Goal: Task Accomplishment & Management: Manage account settings

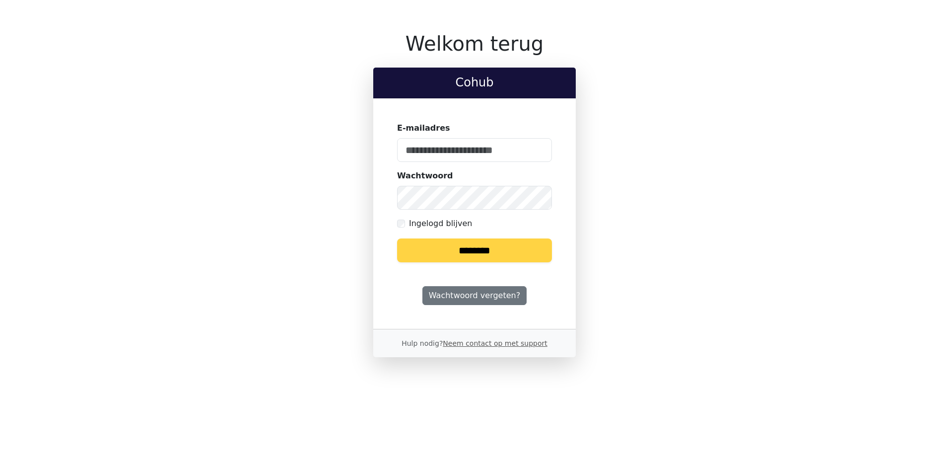
type input "**********"
click at [484, 251] on input "********" at bounding box center [474, 250] width 155 height 24
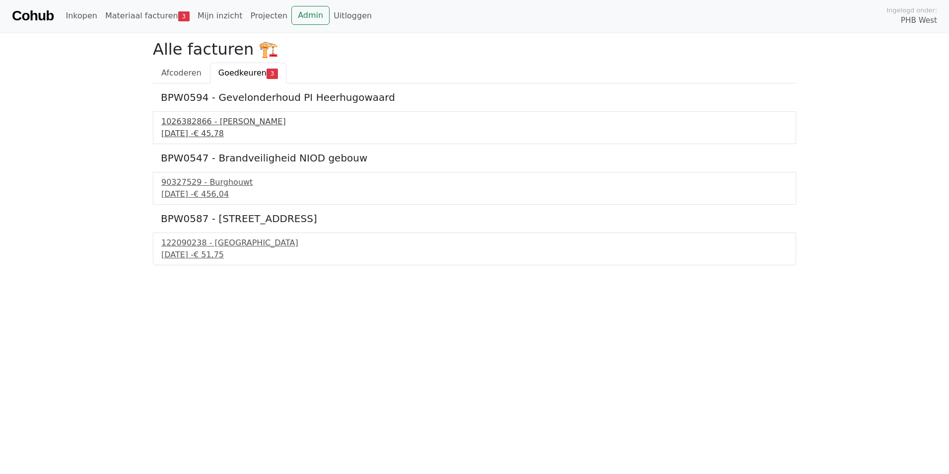
click at [206, 127] on div "1026382866 - Boels Verhuur" at bounding box center [474, 122] width 627 height 12
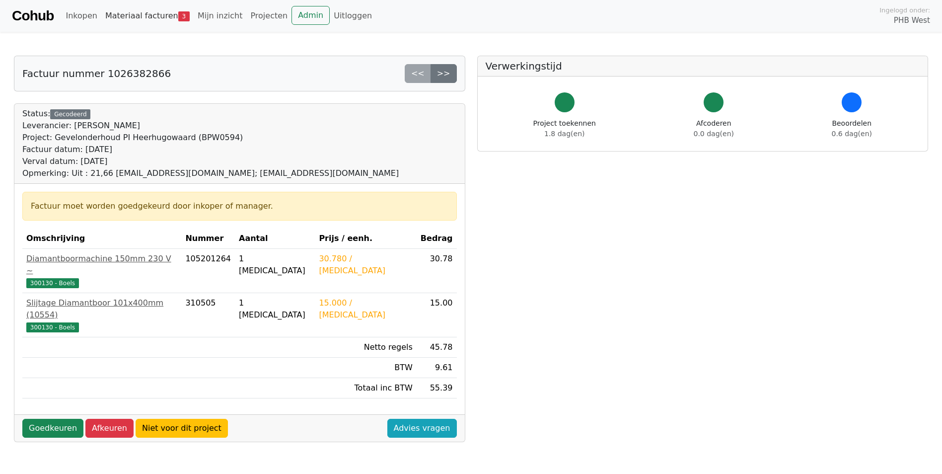
click at [133, 13] on link "Materiaal facturen 3" at bounding box center [147, 16] width 92 height 20
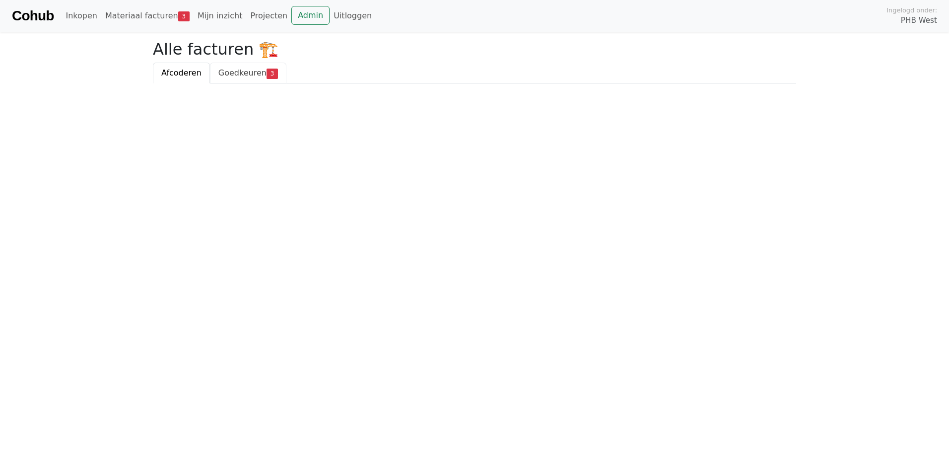
click at [246, 71] on span "Goedkeuren" at bounding box center [242, 72] width 48 height 9
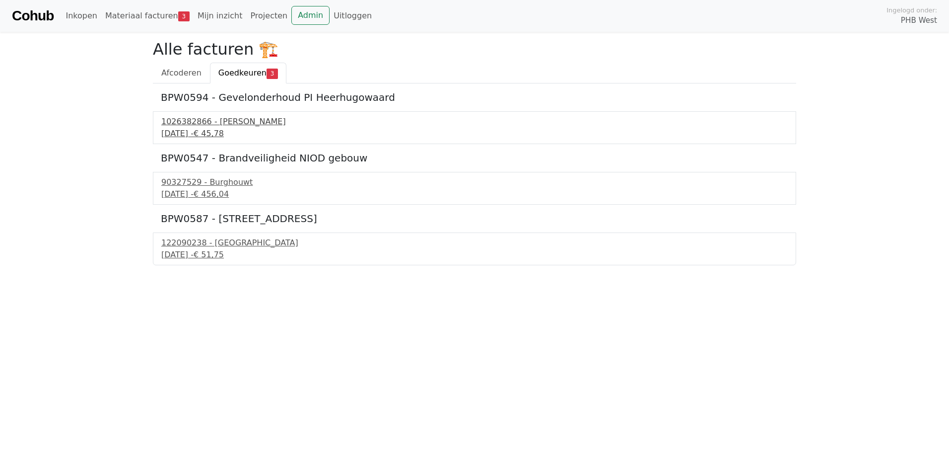
click at [217, 124] on div "1026382866 - Boels Verhuur" at bounding box center [474, 122] width 627 height 12
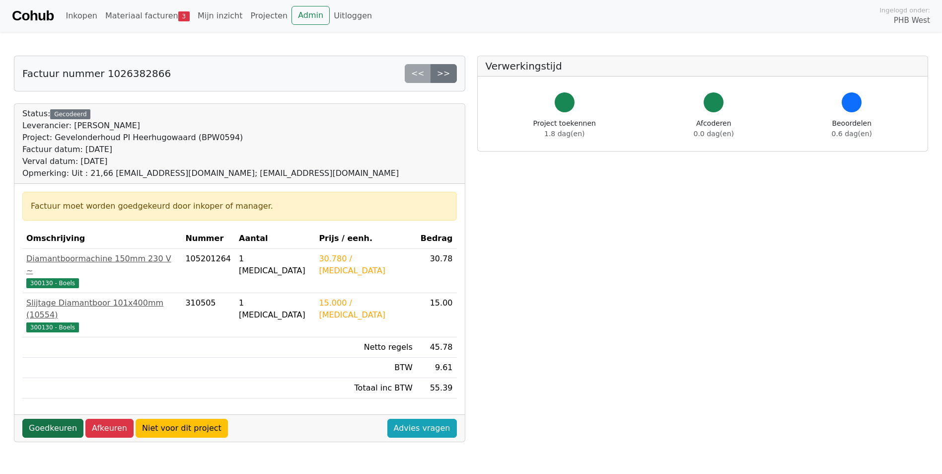
click at [53, 419] on link "Goedkeuren" at bounding box center [52, 428] width 61 height 19
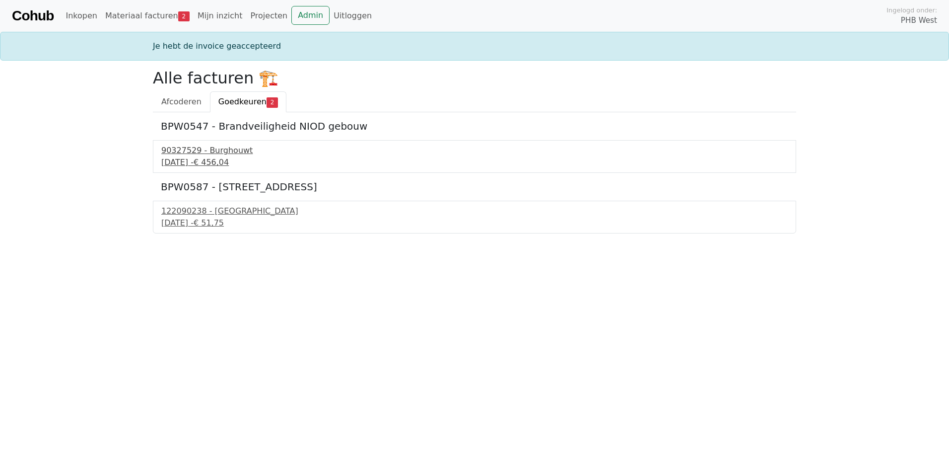
click at [217, 153] on div "90327529 - Burghouwt" at bounding box center [474, 150] width 627 height 12
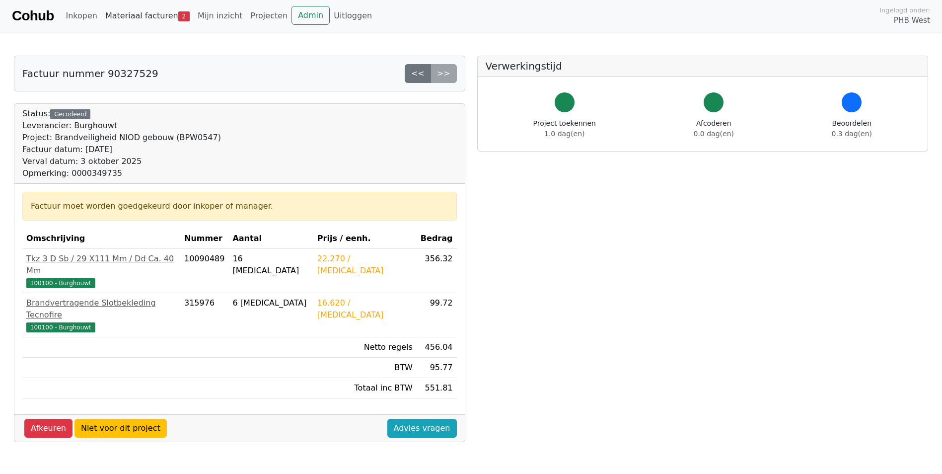
click at [150, 16] on link "Materiaal facturen 2" at bounding box center [147, 16] width 92 height 20
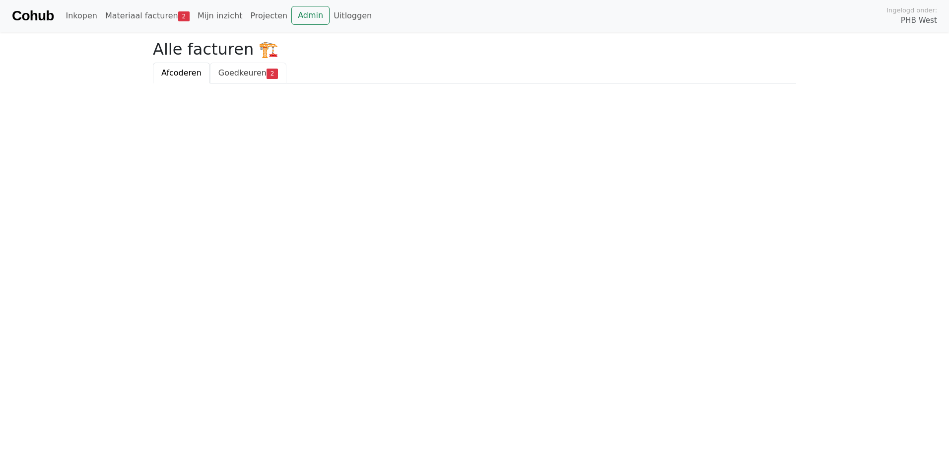
click at [233, 70] on span "Goedkeuren" at bounding box center [242, 72] width 48 height 9
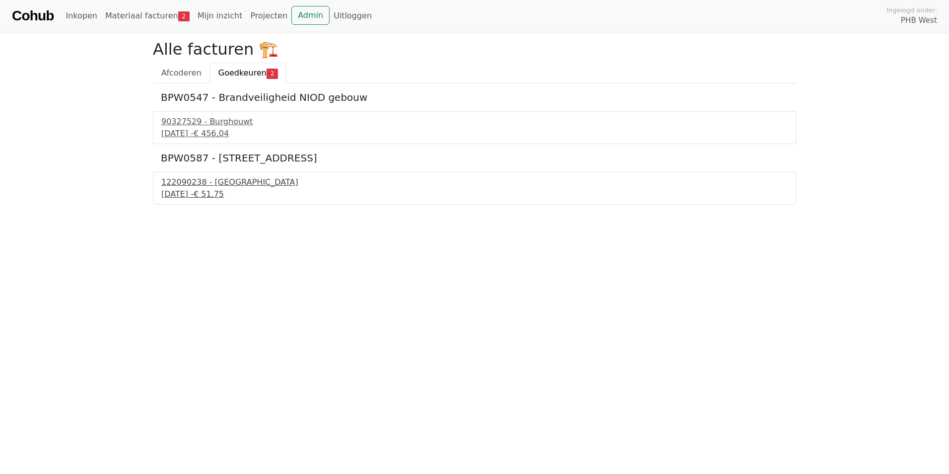
click at [192, 185] on div "122090238 - PontMeyer" at bounding box center [474, 182] width 627 height 12
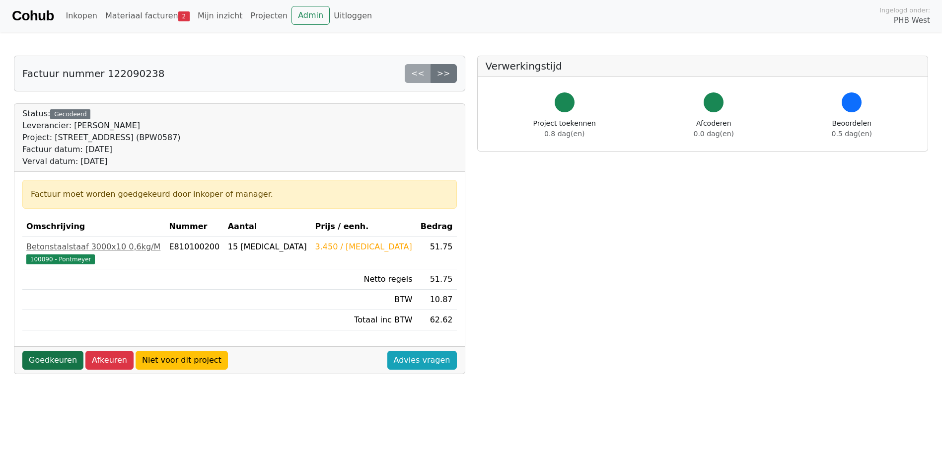
click at [49, 357] on link "Goedkeuren" at bounding box center [52, 360] width 61 height 19
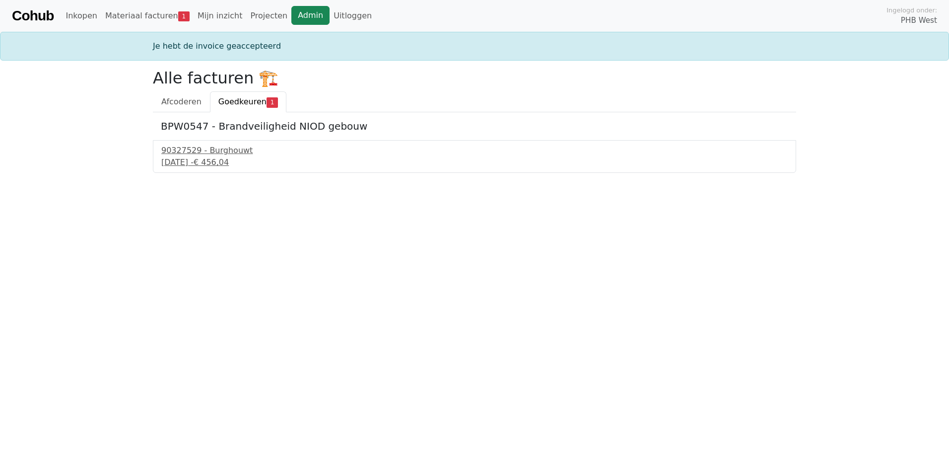
click at [291, 9] on link "Admin" at bounding box center [310, 15] width 38 height 19
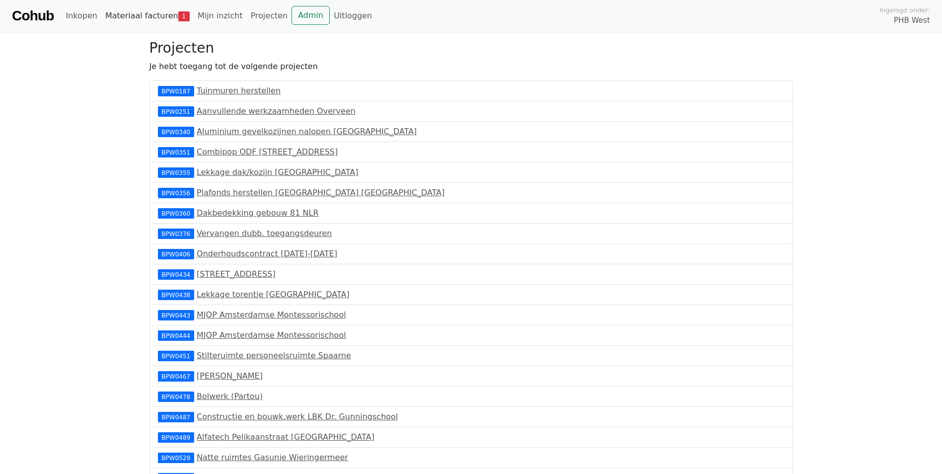
click at [136, 16] on link "Materiaal facturen 1" at bounding box center [147, 16] width 92 height 20
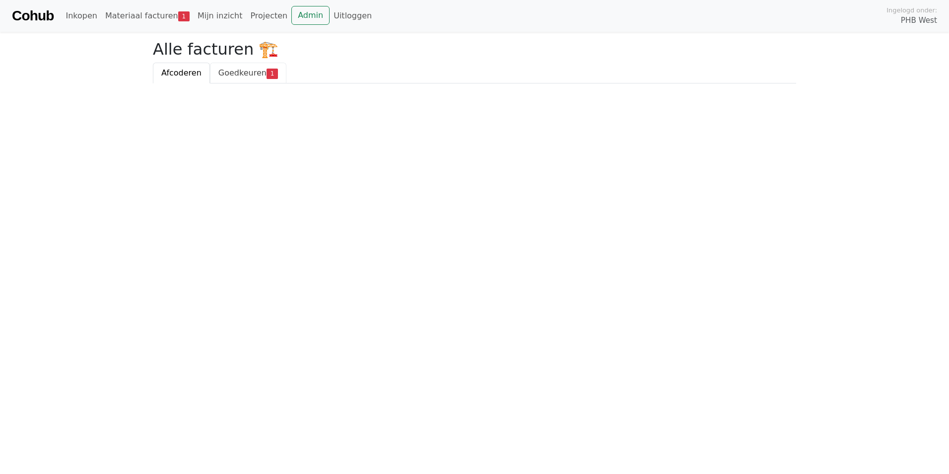
click at [239, 73] on span "Goedkeuren" at bounding box center [242, 72] width 48 height 9
click at [330, 14] on link "Uitloggen" at bounding box center [353, 16] width 46 height 20
